Goal: Information Seeking & Learning: Learn about a topic

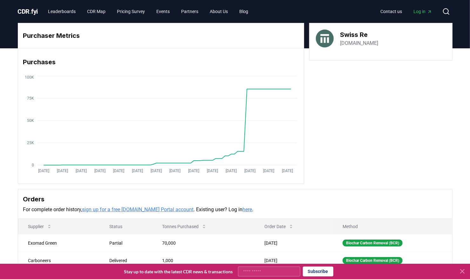
click at [31, 10] on span "." at bounding box center [31, 12] width 2 height 8
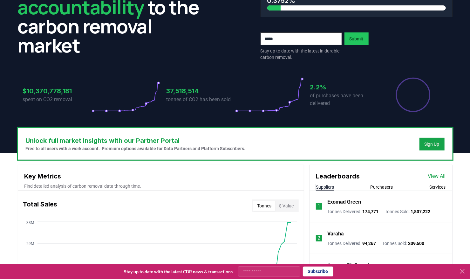
scroll to position [127, 0]
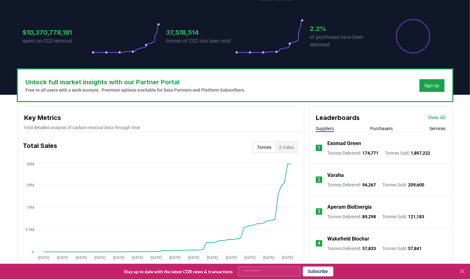
click at [379, 129] on button "Purchasers" at bounding box center [382, 128] width 23 height 6
click at [321, 128] on button "Suppliers" at bounding box center [325, 128] width 18 height 6
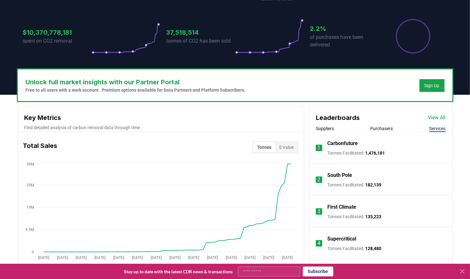
click at [434, 130] on button "Services" at bounding box center [438, 128] width 16 height 6
click at [322, 128] on button "Suppliers" at bounding box center [325, 128] width 18 height 6
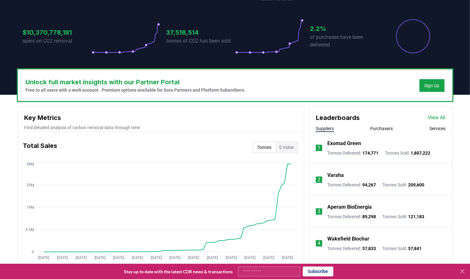
click at [440, 117] on link "View All" at bounding box center [437, 118] width 18 height 8
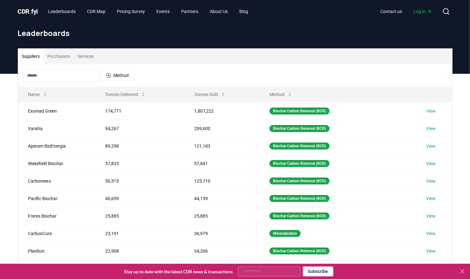
click at [107, 79] on button "Method" at bounding box center [117, 75] width 31 height 10
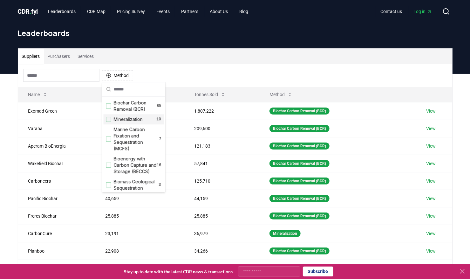
click at [107, 119] on div "Suggestions" at bounding box center [108, 119] width 5 height 5
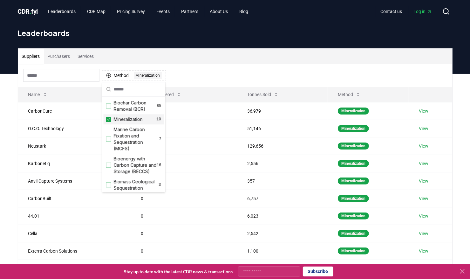
click at [108, 118] on icon "Suggestions" at bounding box center [109, 119] width 4 height 5
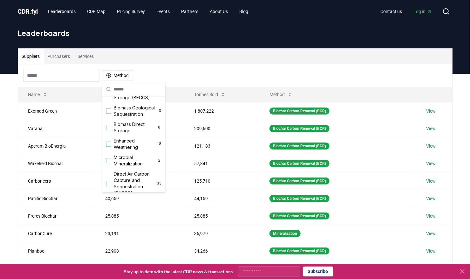
scroll to position [95, 0]
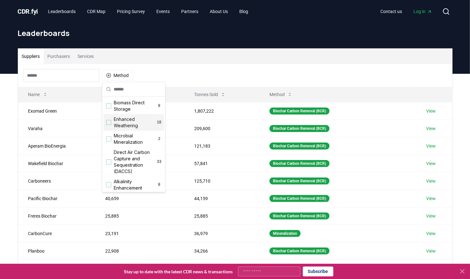
click at [108, 125] on div "Suggestions" at bounding box center [108, 122] width 5 height 5
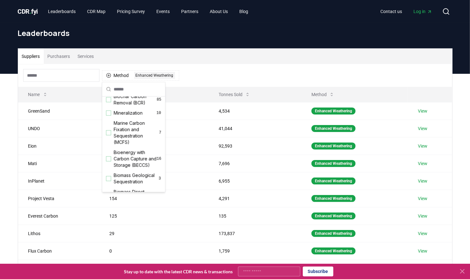
scroll to position [0, 0]
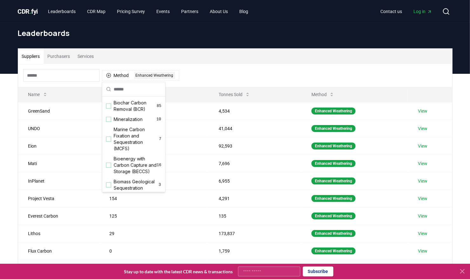
click at [196, 55] on div "Suppliers Purchasers Services" at bounding box center [235, 56] width 434 height 15
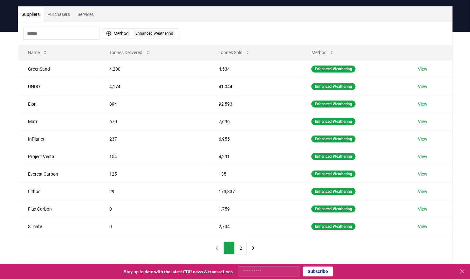
scroll to position [64, 0]
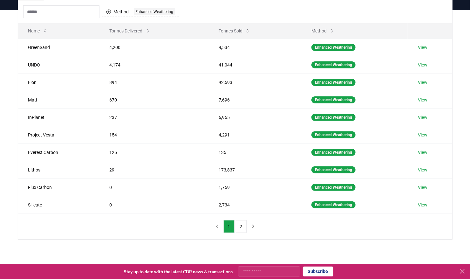
click at [240, 228] on button "2" at bounding box center [241, 226] width 11 height 13
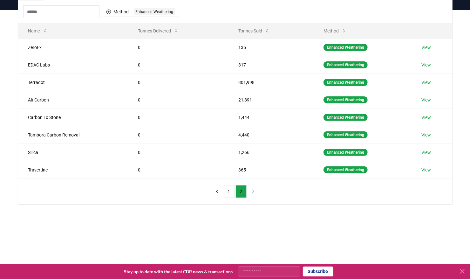
click at [231, 190] on button "1" at bounding box center [229, 191] width 11 height 13
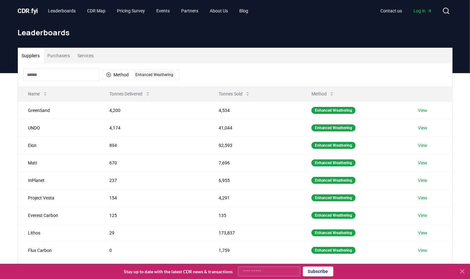
scroll to position [0, 0]
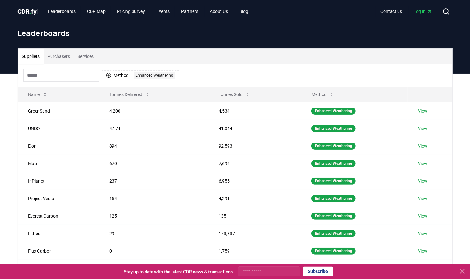
click at [423, 127] on link "View" at bounding box center [423, 128] width 10 height 6
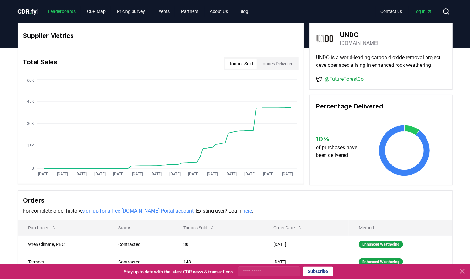
click at [64, 11] on link "Leaderboards" at bounding box center [62, 11] width 38 height 11
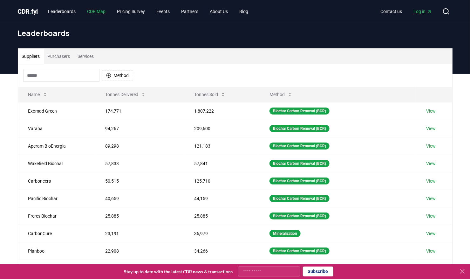
click at [91, 12] on link "CDR Map" at bounding box center [96, 11] width 29 height 11
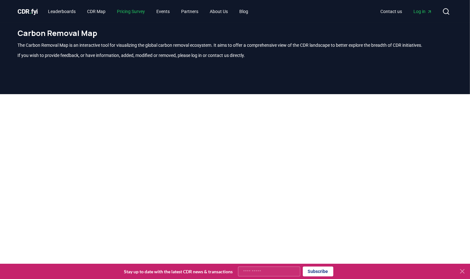
click at [124, 12] on link "Pricing Survey" at bounding box center [131, 11] width 38 height 11
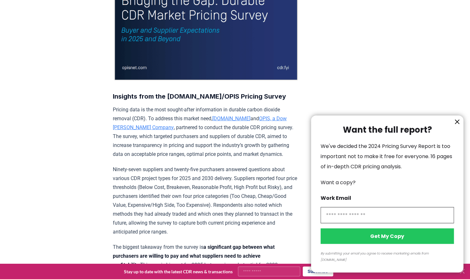
scroll to position [197, 0]
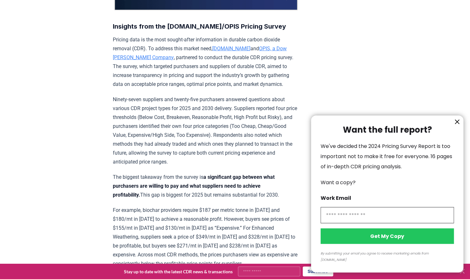
click at [456, 126] on icon "information" at bounding box center [458, 122] width 8 height 8
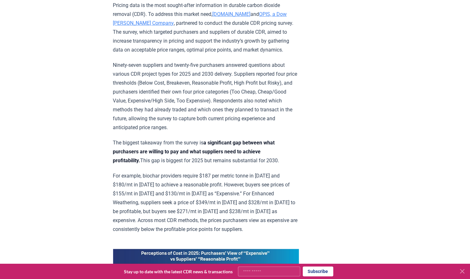
scroll to position [164, 0]
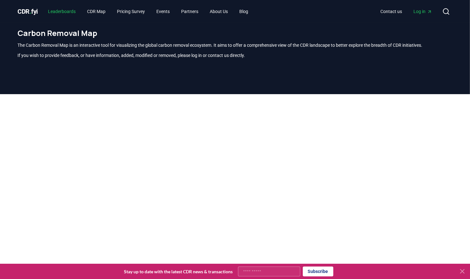
click at [64, 11] on link "Leaderboards" at bounding box center [62, 11] width 38 height 11
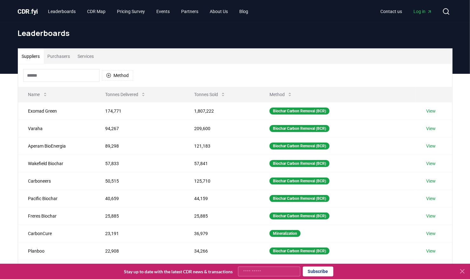
click at [114, 74] on button "Method" at bounding box center [117, 75] width 31 height 10
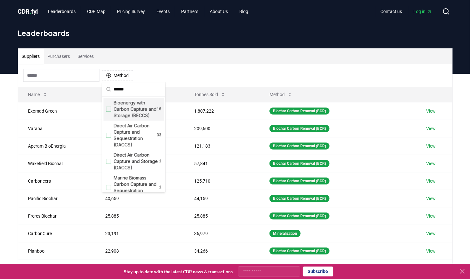
drag, startPoint x: 130, startPoint y: 89, endPoint x: 108, endPoint y: 88, distance: 21.3
click at [108, 88] on div "******" at bounding box center [133, 89] width 63 height 14
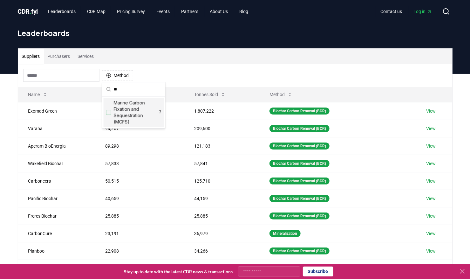
type input "*"
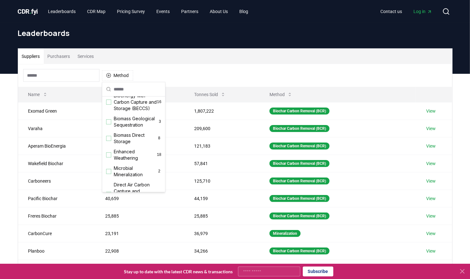
scroll to position [95, 0]
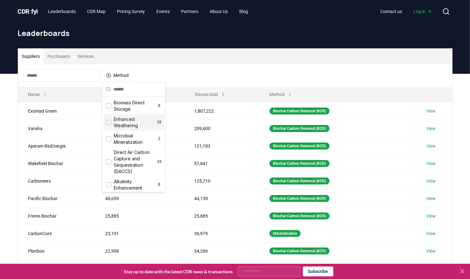
click at [118, 129] on span "Enhanced Weathering" at bounding box center [135, 122] width 43 height 13
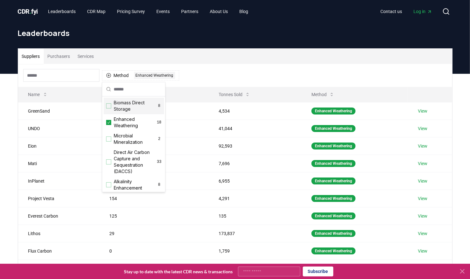
click at [6, 95] on div "Suppliers Purchasers Services Method 1 Enhanced Weathering Name Tonnes Delivere…" at bounding box center [235, 201] width 470 height 255
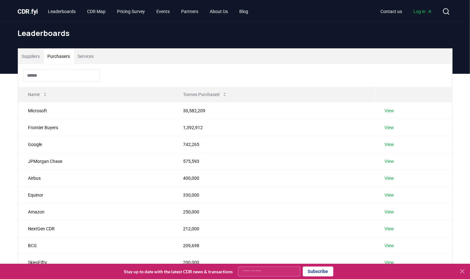
click at [58, 57] on button "Purchasers" at bounding box center [59, 56] width 30 height 15
click at [32, 55] on button "Suppliers" at bounding box center [31, 56] width 26 height 15
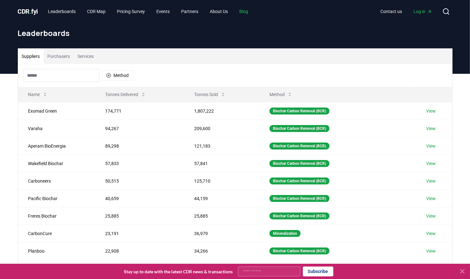
click at [247, 11] on link "Blog" at bounding box center [243, 11] width 19 height 11
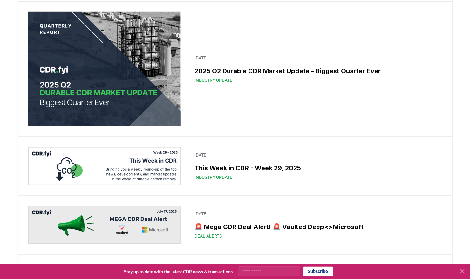
scroll to position [318, 0]
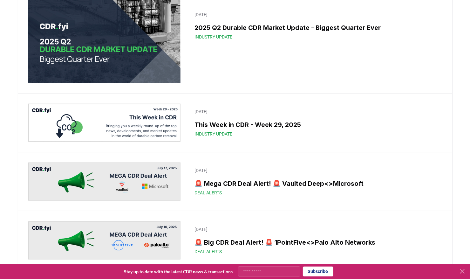
click at [248, 32] on h3 "2025 Q2 Durable CDR Market Update - Biggest Quarter Ever" at bounding box center [317, 28] width 244 height 10
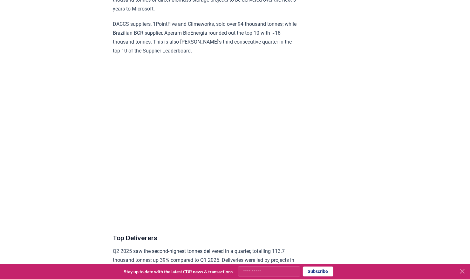
scroll to position [2480, 0]
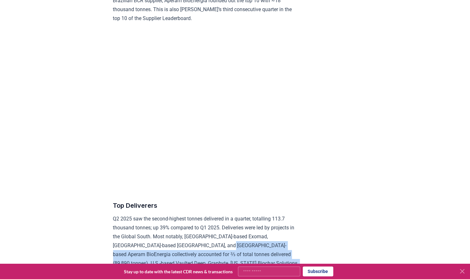
drag, startPoint x: 191, startPoint y: 181, endPoint x: 272, endPoint y: 197, distance: 82.7
click at [272, 214] on p "Q2 2025 saw the second-highest tonnes delivered in a quarter, totalling 113.7 t…" at bounding box center [206, 254] width 186 height 80
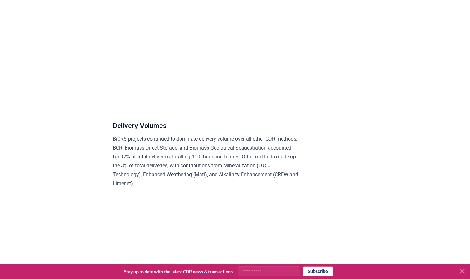
scroll to position [3148, 0]
